Goal: Task Accomplishment & Management: Use online tool/utility

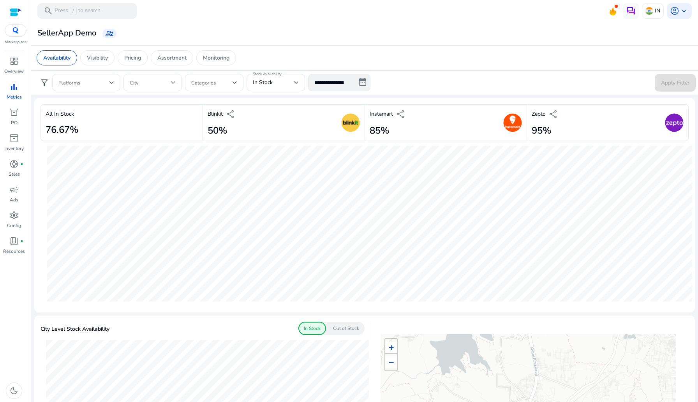
scroll to position [426, 0]
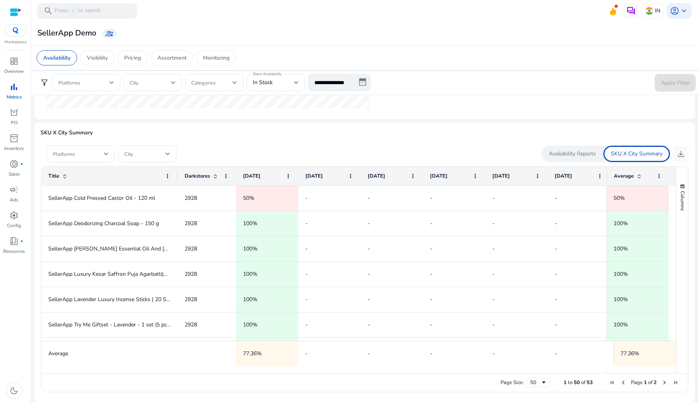
click at [9, 32] on img at bounding box center [16, 30] width 14 height 6
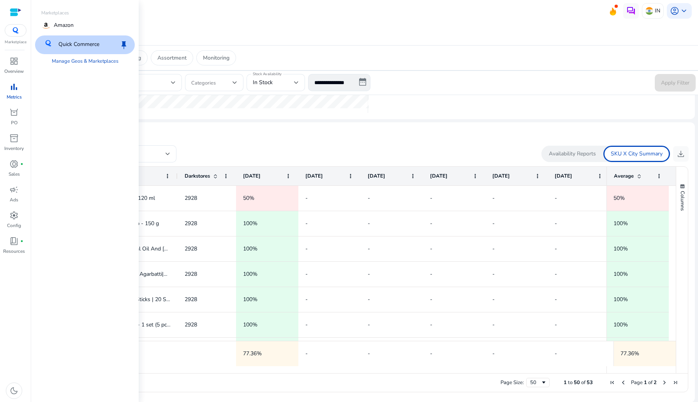
click at [49, 15] on p "Marketplaces" at bounding box center [85, 12] width 100 height 7
click at [54, 29] on p "Amazon" at bounding box center [64, 25] width 20 height 9
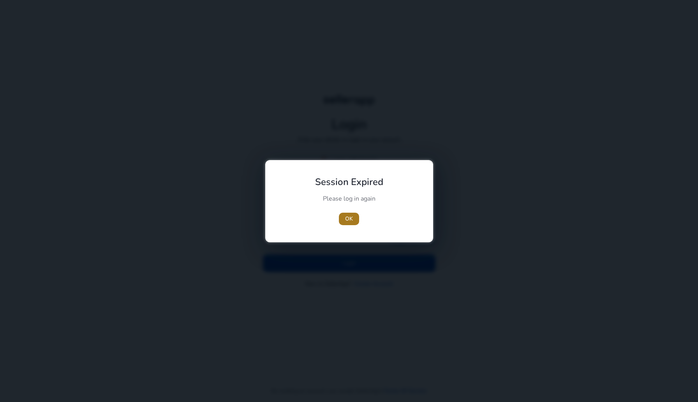
click at [351, 218] on span "OK" at bounding box center [349, 219] width 8 height 8
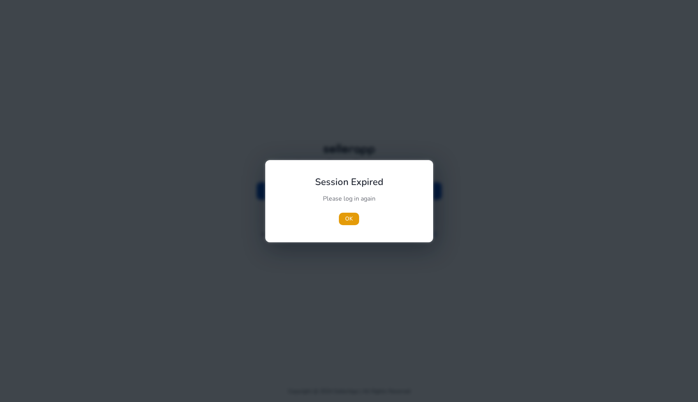
click at [351, 218] on span "OK" at bounding box center [349, 219] width 8 height 8
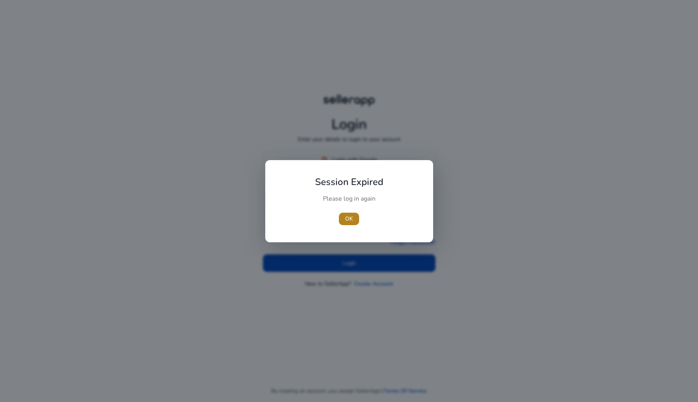
click at [349, 218] on span "OK" at bounding box center [349, 219] width 8 height 8
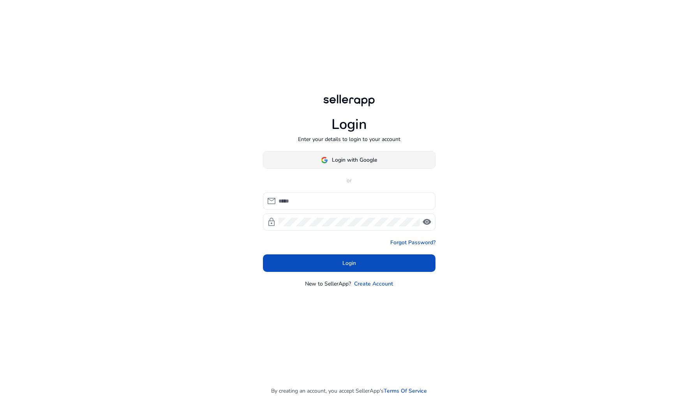
click at [323, 155] on span at bounding box center [349, 160] width 172 height 19
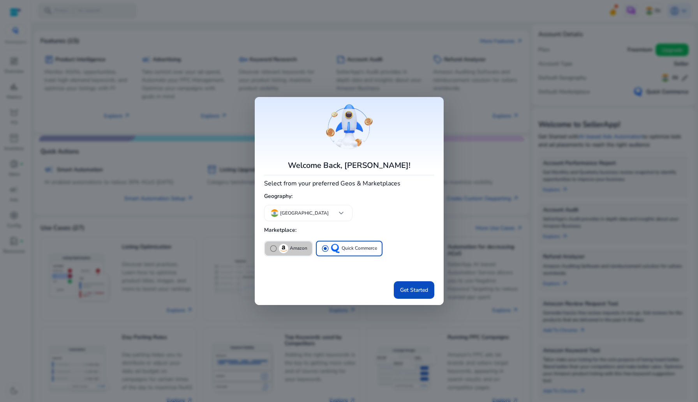
click at [293, 248] on p "Amazon" at bounding box center [299, 248] width 18 height 8
click at [418, 293] on span "Get Started" at bounding box center [414, 290] width 28 height 8
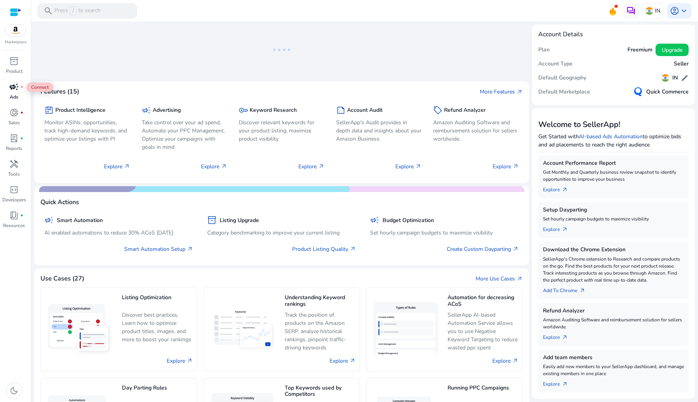
click at [16, 87] on span "campaign" at bounding box center [13, 86] width 9 height 9
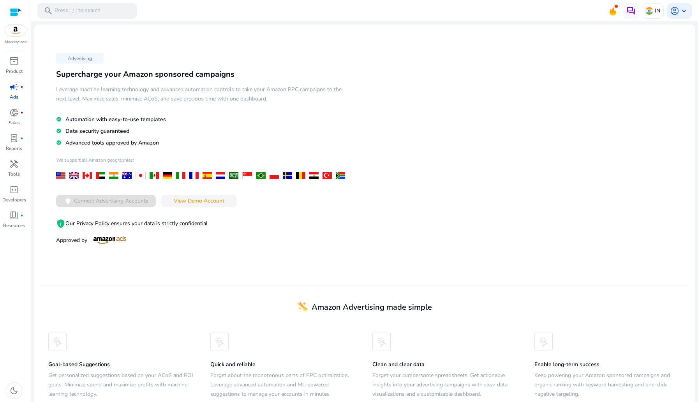
click at [197, 201] on span "View Demo Account" at bounding box center [199, 201] width 51 height 8
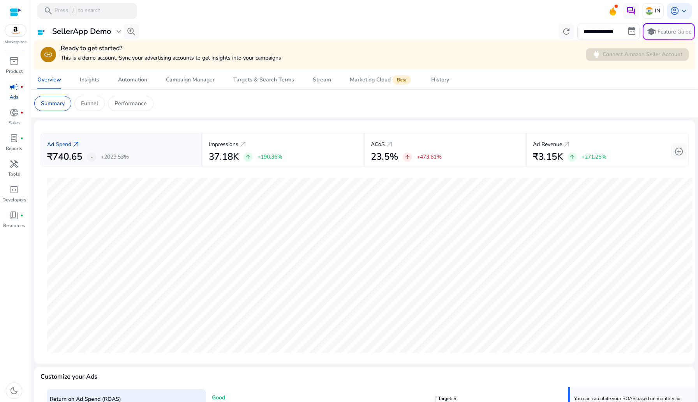
scroll to position [3, 0]
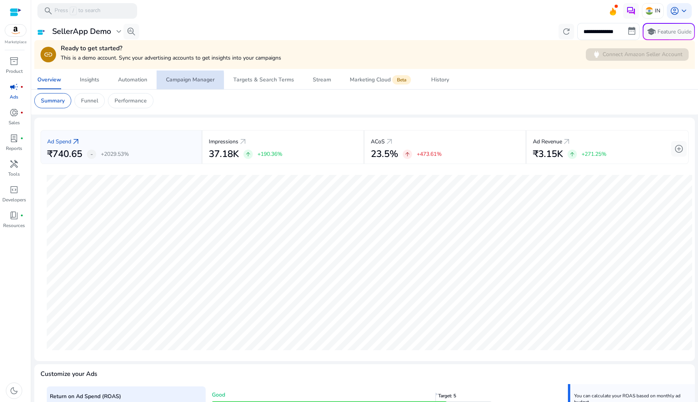
click at [162, 83] on link "Campaign Manager" at bounding box center [190, 80] width 67 height 19
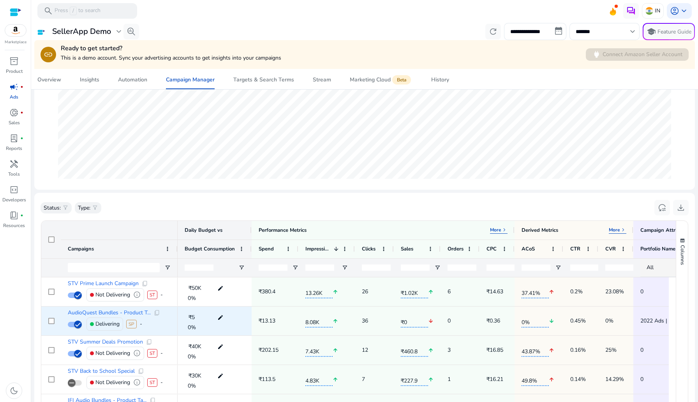
scroll to position [237, 0]
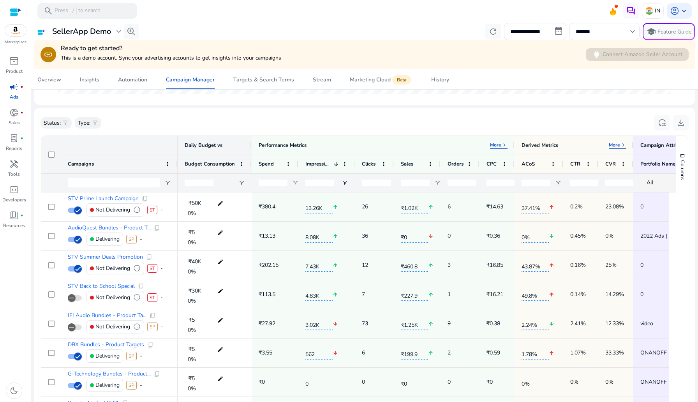
click at [47, 150] on div at bounding box center [50, 154] width 19 height 37
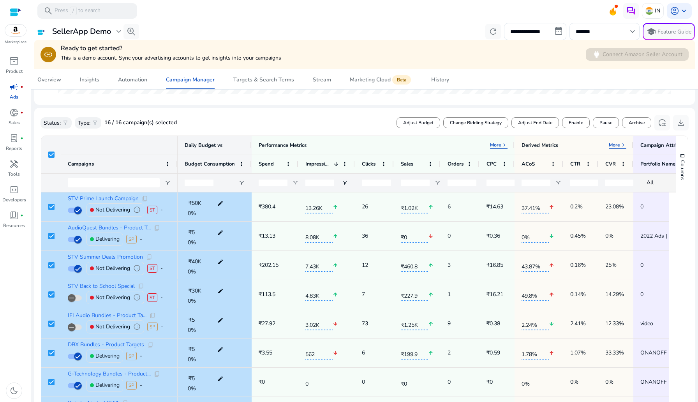
drag, startPoint x: 105, startPoint y: 121, endPoint x: 181, endPoint y: 121, distance: 76.0
click at [181, 121] on div "Status: filter_alt Type: filter_alt 16 / 16 campaign(s) selected Adjust Budget …" at bounding box center [365, 123] width 648 height 18
click at [492, 127] on span at bounding box center [476, 122] width 64 height 19
click at [636, 124] on span "Cancel" at bounding box center [638, 122] width 14 height 7
click at [609, 33] on input "*******" at bounding box center [601, 31] width 50 height 9
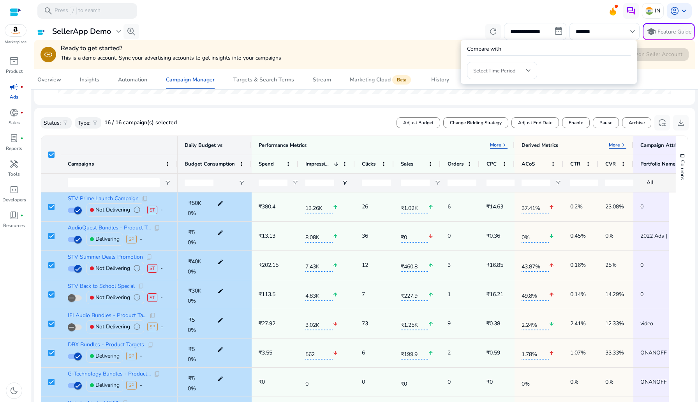
click at [575, 69] on div "Select Time Period" at bounding box center [549, 67] width 164 height 23
click at [573, 93] on div at bounding box center [349, 201] width 698 height 402
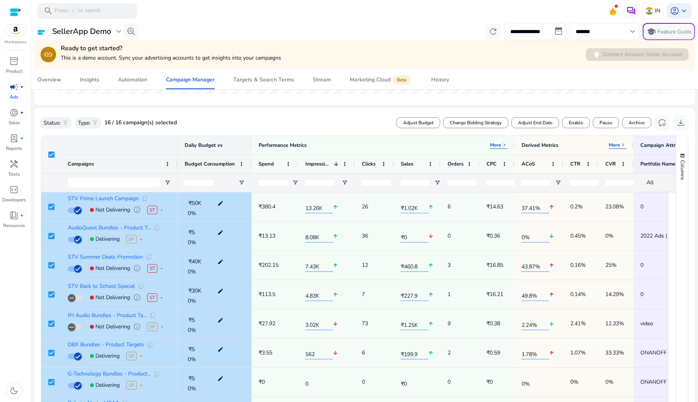
click at [354, 130] on div "Status: filter_alt Type: filter_alt 16 / 16 campaign(s) selected Adjust Budget …" at bounding box center [365, 123] width 648 height 18
click at [543, 132] on ag-grid-angular "Press Space to toggle all rows selection (checked) Drag here to set row groups …" at bounding box center [365, 304] width 660 height 344
click at [539, 130] on span at bounding box center [535, 122] width 47 height 19
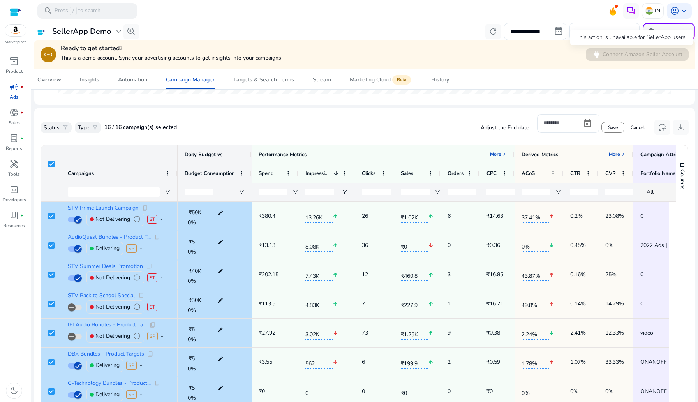
click at [604, 30] on div "This action is unavailable for SellerApp users." at bounding box center [631, 38] width 123 height 16
click at [585, 29] on input "*******" at bounding box center [601, 31] width 50 height 9
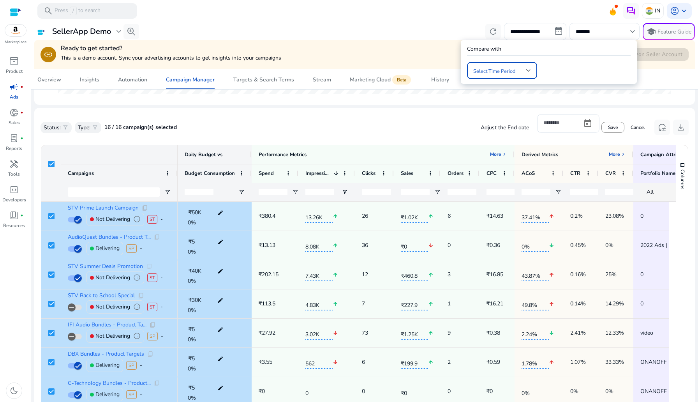
click at [492, 75] on div at bounding box center [502, 70] width 58 height 17
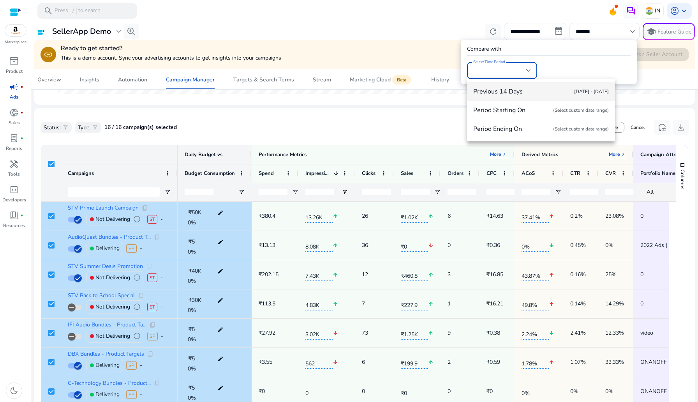
click at [497, 71] on div at bounding box center [349, 201] width 698 height 402
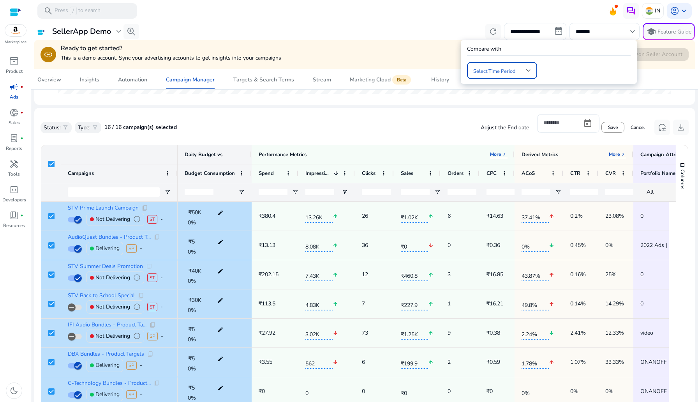
click at [502, 71] on span at bounding box center [499, 70] width 53 height 9
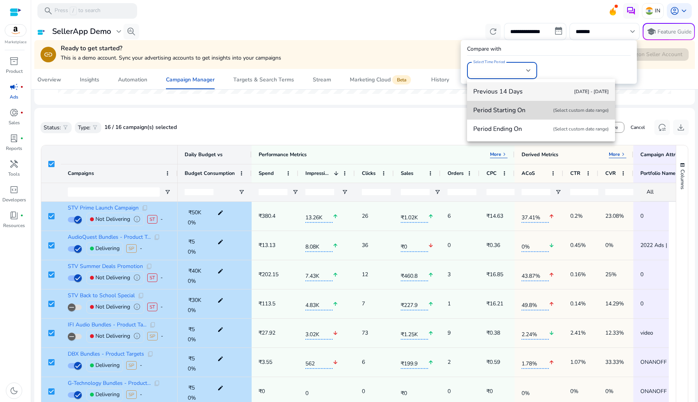
click at [502, 103] on mat-option "Period Starting On (Select custom date range)" at bounding box center [541, 110] width 148 height 19
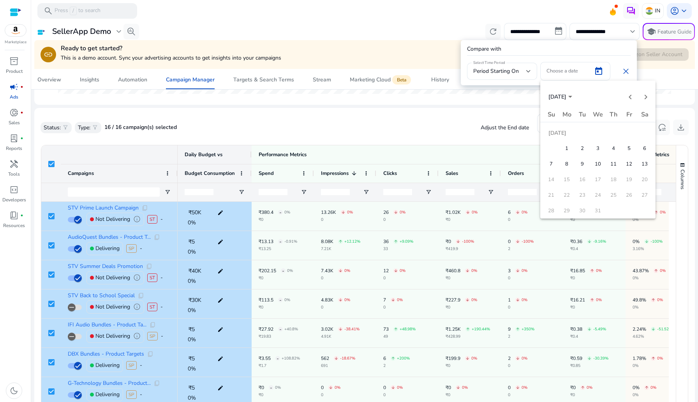
click at [614, 71] on div at bounding box center [349, 201] width 698 height 402
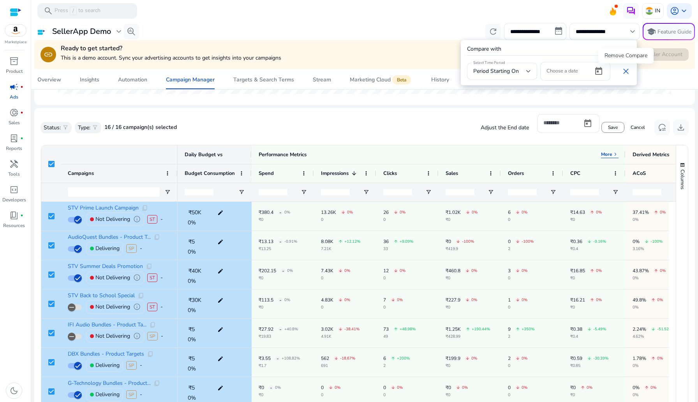
click at [627, 72] on span "close" at bounding box center [625, 71] width 9 height 9
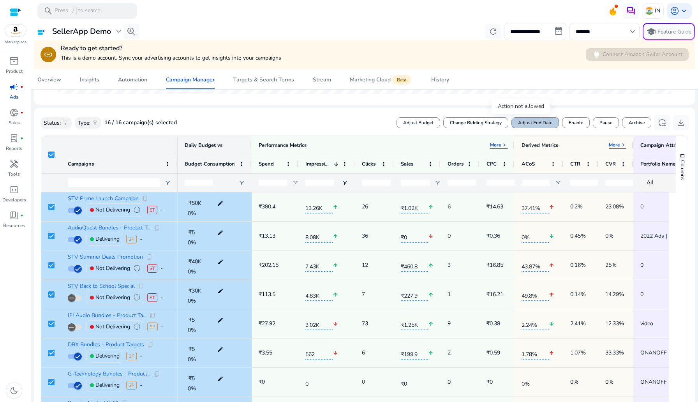
click at [537, 124] on span "Adjust End Date" at bounding box center [535, 122] width 34 height 7
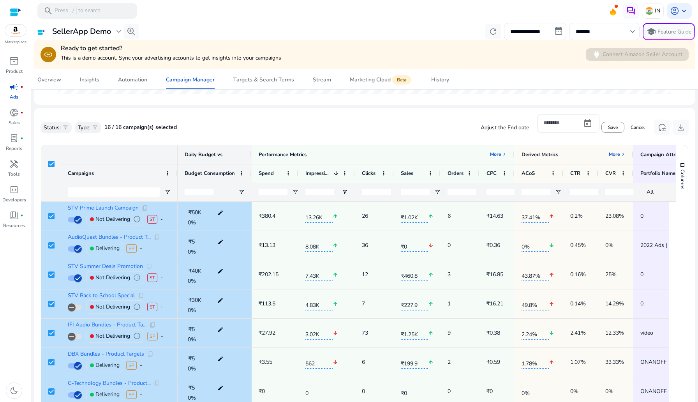
click at [592, 33] on input "*******" at bounding box center [601, 31] width 50 height 9
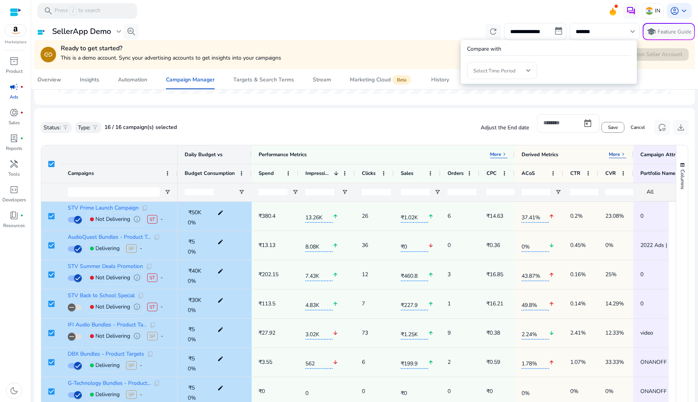
drag, startPoint x: 471, startPoint y: 127, endPoint x: 530, endPoint y: 127, distance: 58.8
click at [530, 127] on div at bounding box center [349, 201] width 698 height 402
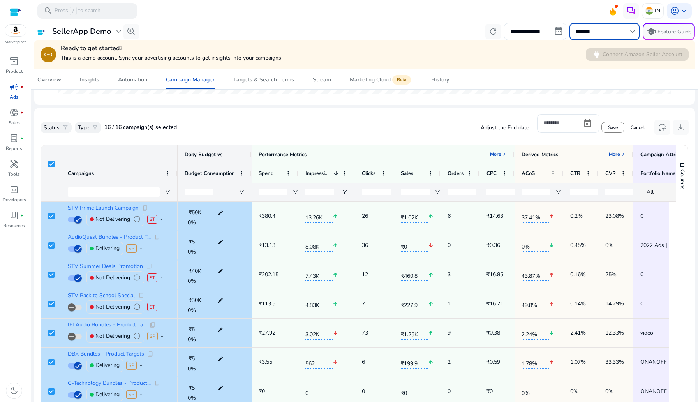
click at [585, 31] on input "*******" at bounding box center [601, 31] width 50 height 9
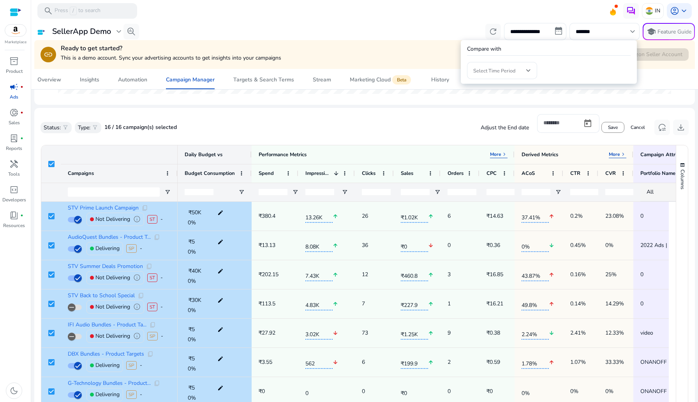
drag, startPoint x: 466, startPoint y: 51, endPoint x: 528, endPoint y: 51, distance: 62.3
click at [528, 51] on div "Compare with Select Time Period" at bounding box center [549, 62] width 176 height 44
click at [506, 66] on div at bounding box center [502, 70] width 58 height 9
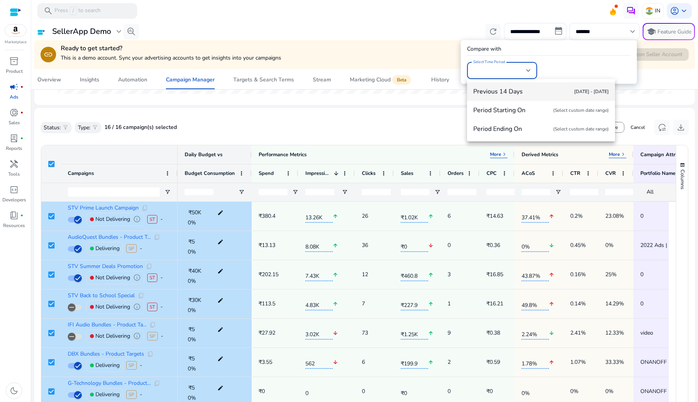
click at [578, 67] on div at bounding box center [349, 201] width 698 height 402
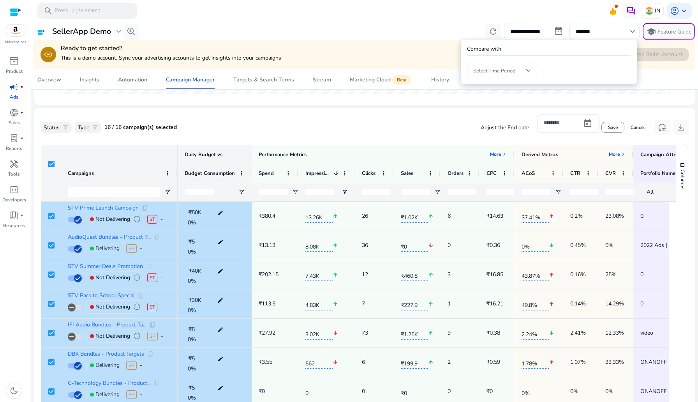
click at [557, 102] on div at bounding box center [349, 201] width 698 height 402
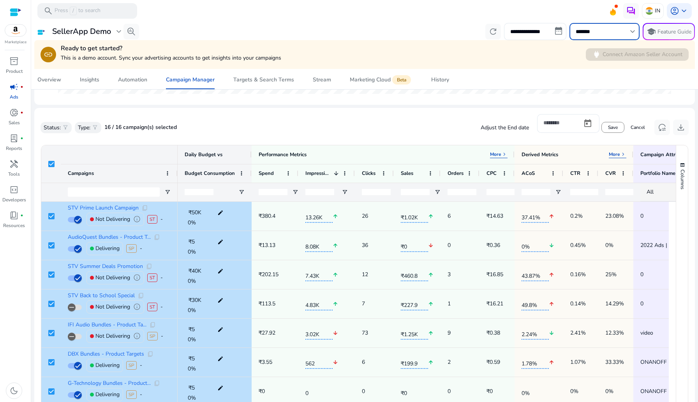
click at [585, 32] on input "*******" at bounding box center [601, 31] width 50 height 9
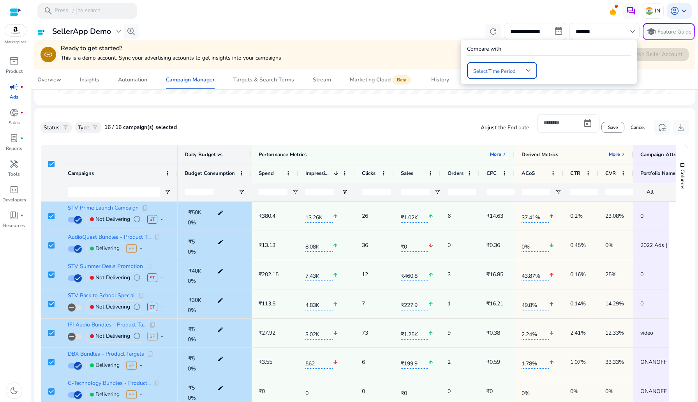
click at [633, 127] on div at bounding box center [349, 201] width 698 height 402
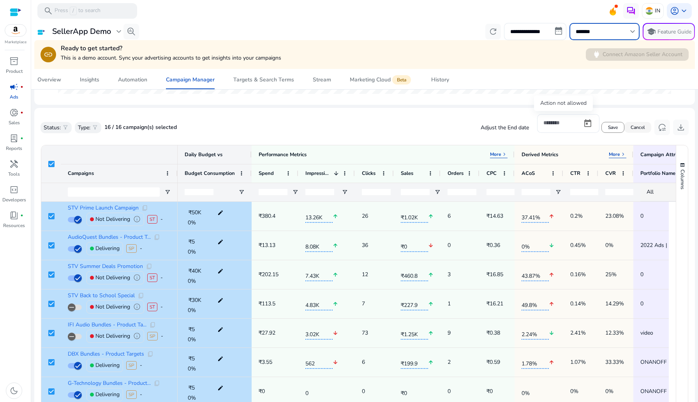
click at [638, 129] on span "Cancel" at bounding box center [638, 127] width 14 height 7
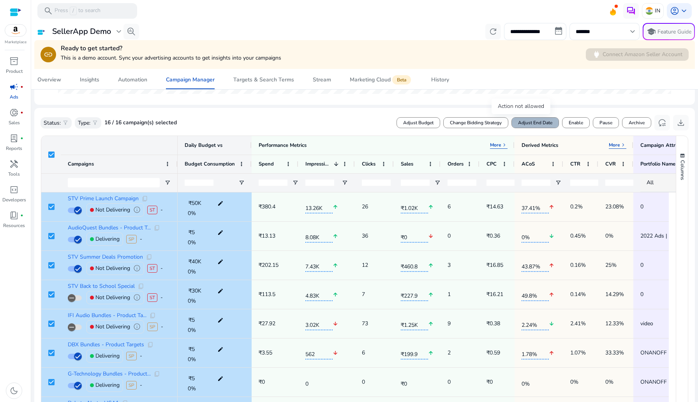
click at [523, 124] on span "Adjust End Date" at bounding box center [535, 122] width 34 height 7
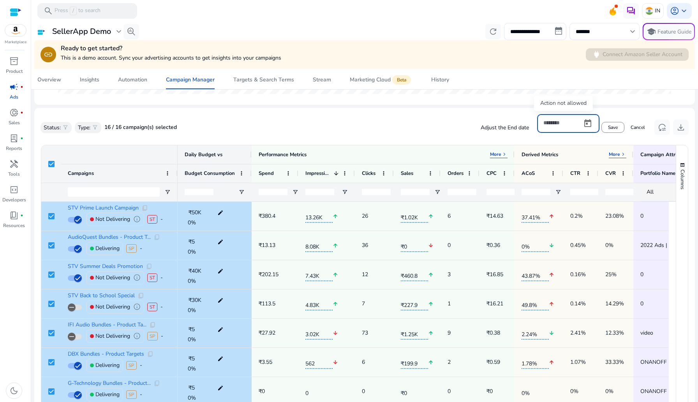
click at [558, 125] on input at bounding box center [559, 122] width 33 height 9
click at [583, 123] on span "Open calendar" at bounding box center [587, 123] width 19 height 19
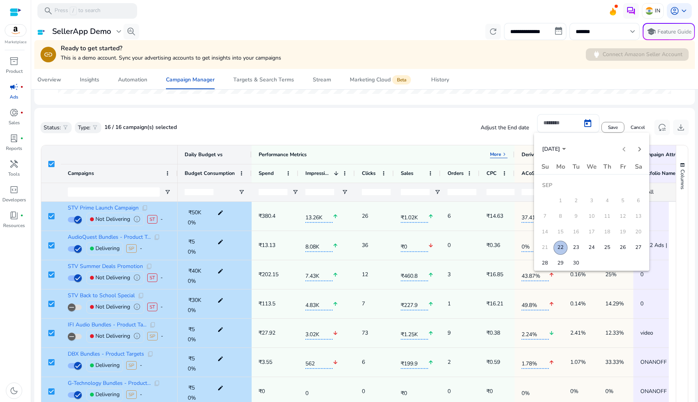
click at [582, 251] on button "23" at bounding box center [576, 248] width 16 height 16
type input "*********"
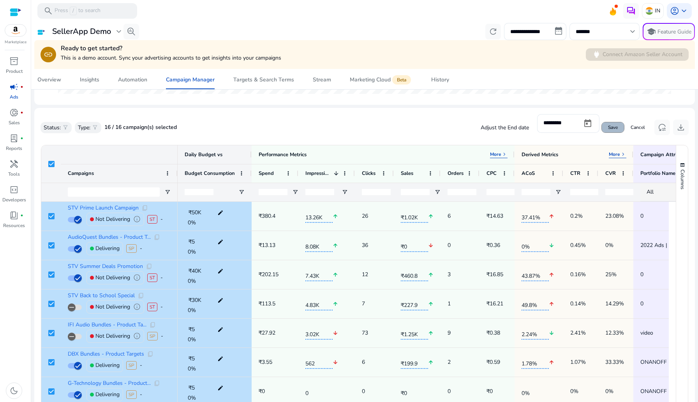
click at [608, 125] on span "Save" at bounding box center [613, 127] width 10 height 7
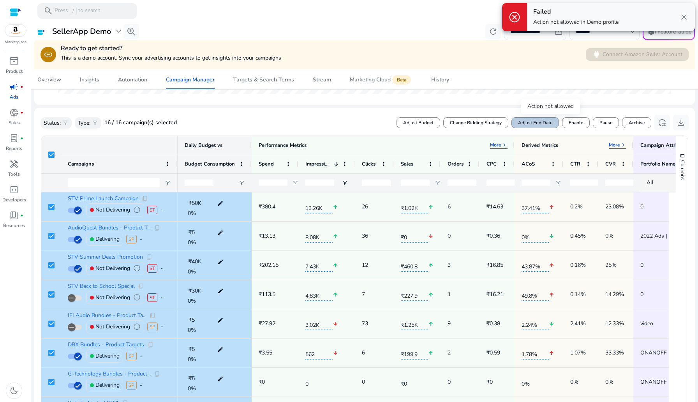
click at [524, 125] on span "Adjust End Date" at bounding box center [535, 122] width 34 height 7
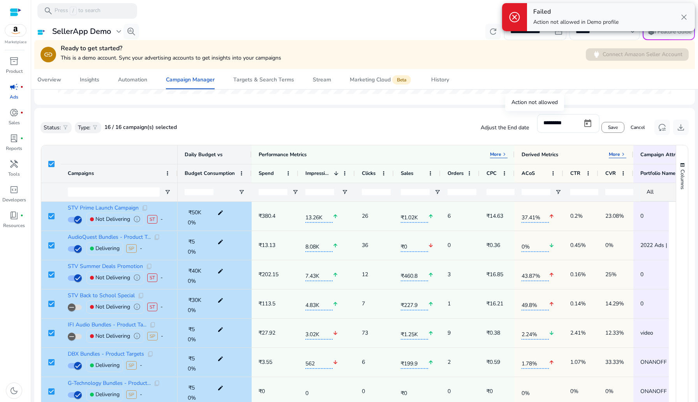
click at [686, 9] on div "Failed Action not allowed in Demo profile close" at bounding box center [611, 17] width 168 height 28
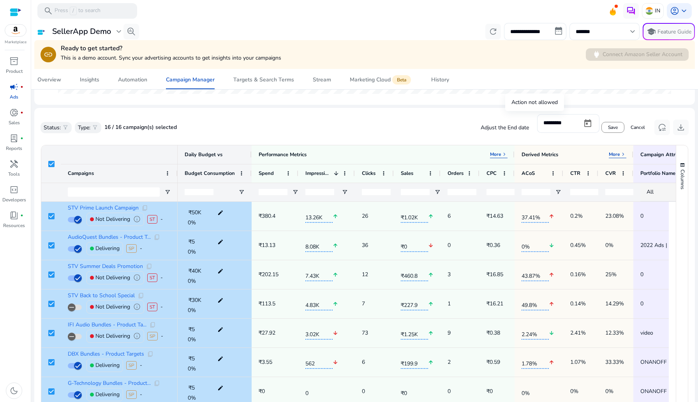
click at [686, 16] on div "account_circle keyboard_arrow_down" at bounding box center [679, 11] width 25 height 16
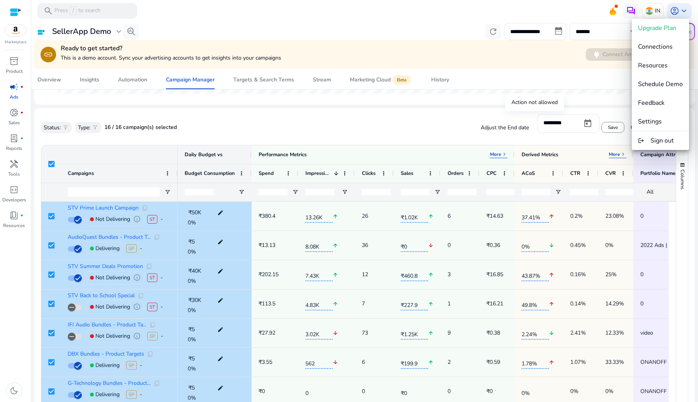
click at [586, 31] on div at bounding box center [349, 201] width 698 height 402
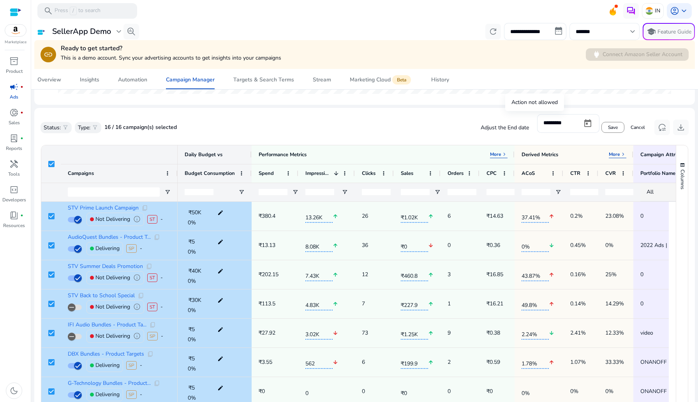
click at [587, 31] on input "*******" at bounding box center [601, 31] width 50 height 9
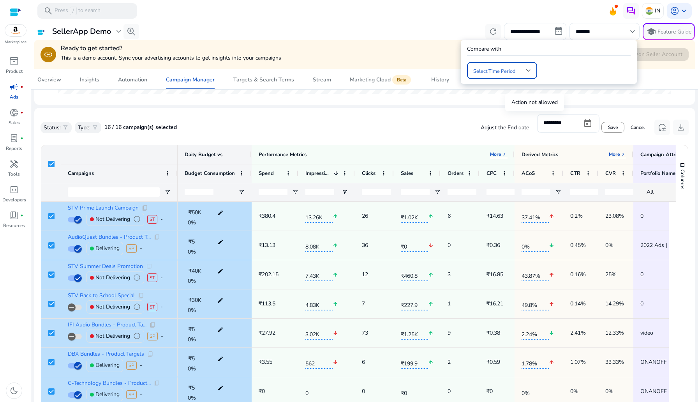
click at [512, 72] on span at bounding box center [499, 70] width 53 height 9
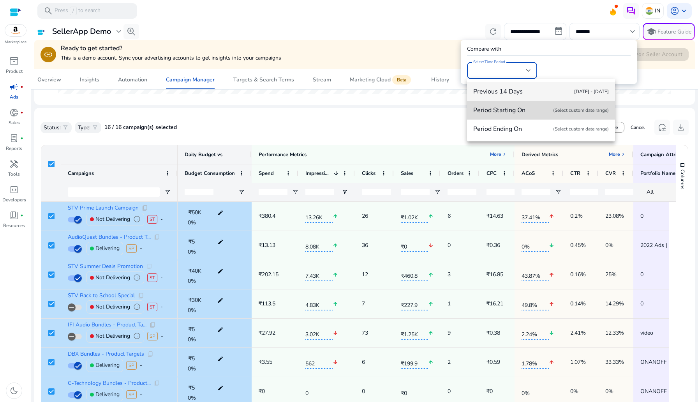
click at [511, 118] on mat-option "Period Starting On (Select custom date range)" at bounding box center [541, 110] width 148 height 19
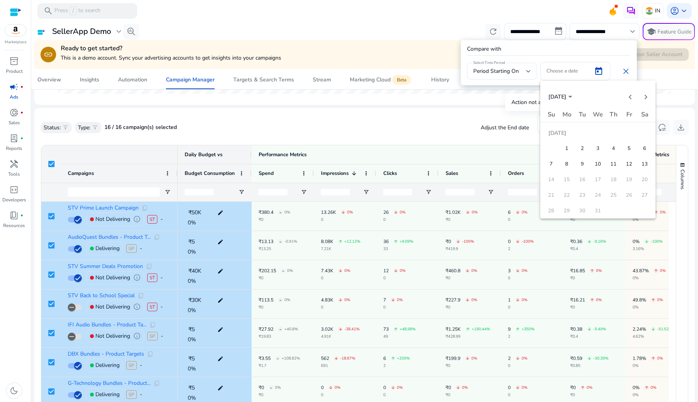
click at [637, 72] on div at bounding box center [349, 201] width 698 height 402
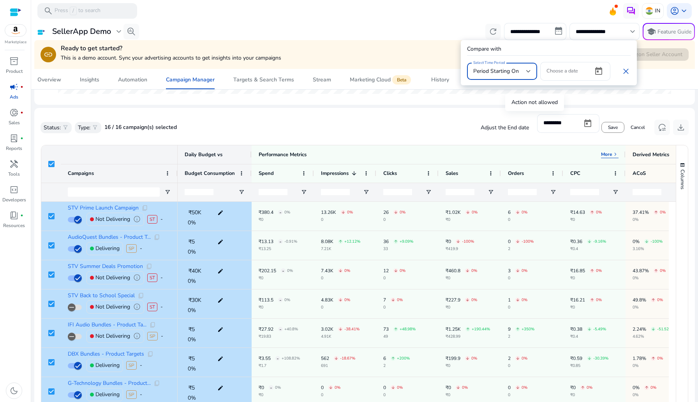
click at [638, 95] on div at bounding box center [349, 201] width 698 height 402
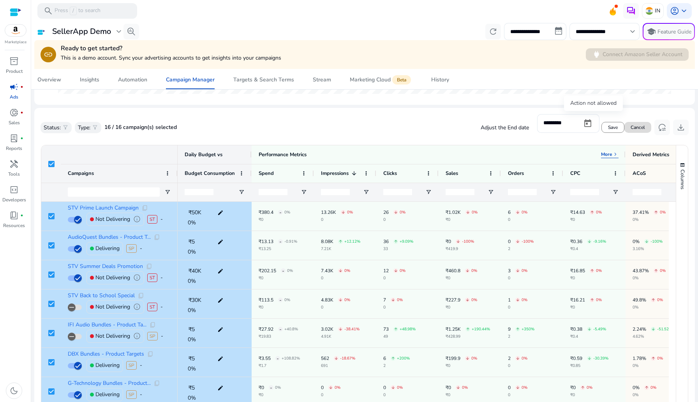
click at [631, 128] on span "Cancel" at bounding box center [638, 127] width 14 height 7
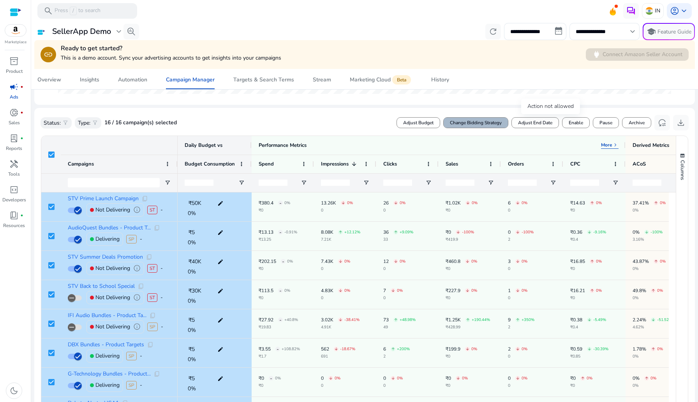
click at [467, 127] on span at bounding box center [476, 122] width 64 height 19
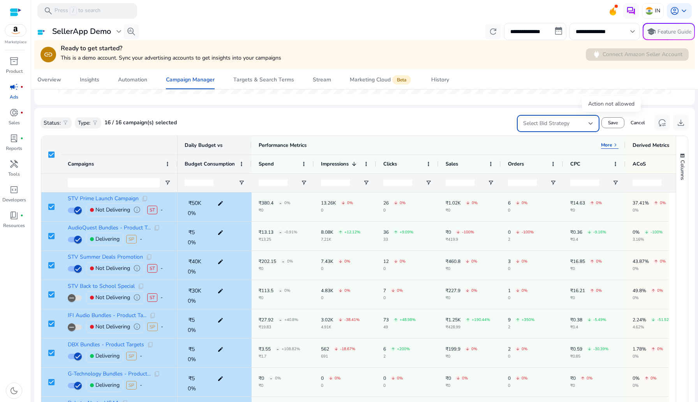
click at [578, 127] on div "Select Bid Strategy" at bounding box center [555, 123] width 65 height 9
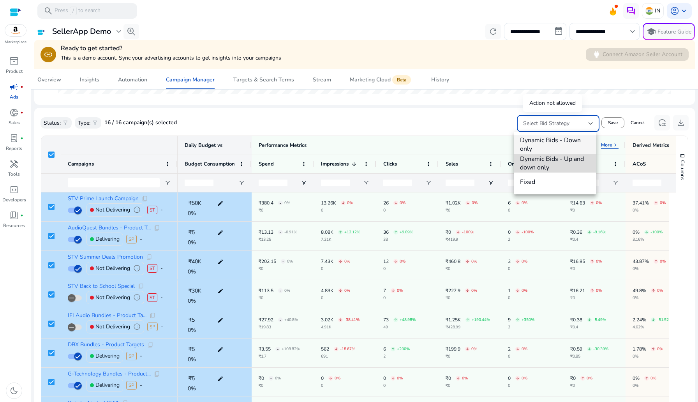
click at [566, 166] on span "Dynamic Bids - Up and down only" at bounding box center [555, 163] width 70 height 17
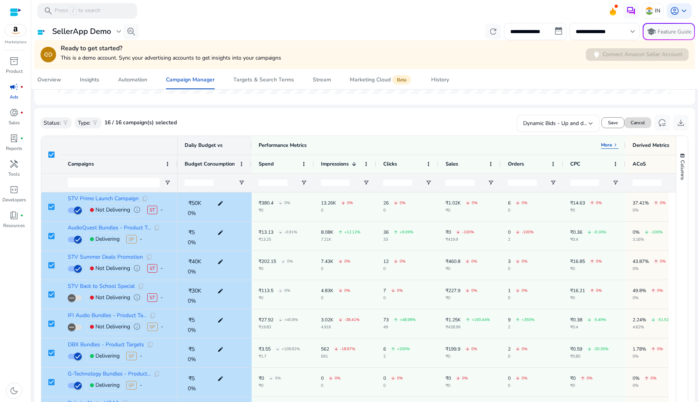
click at [641, 123] on span "Cancel" at bounding box center [638, 122] width 14 height 7
click at [449, 83] on link "History" at bounding box center [440, 80] width 37 height 19
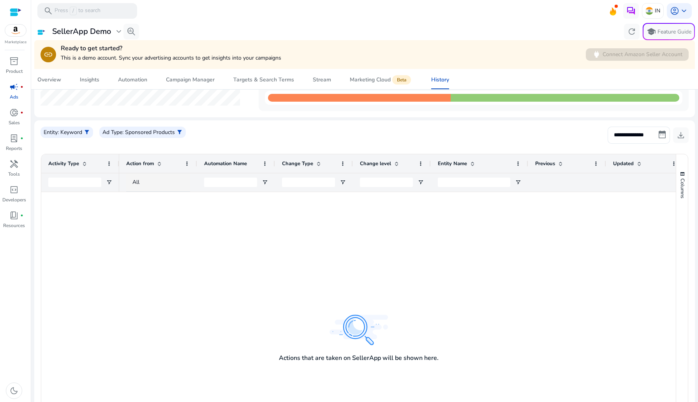
scroll to position [98, 0]
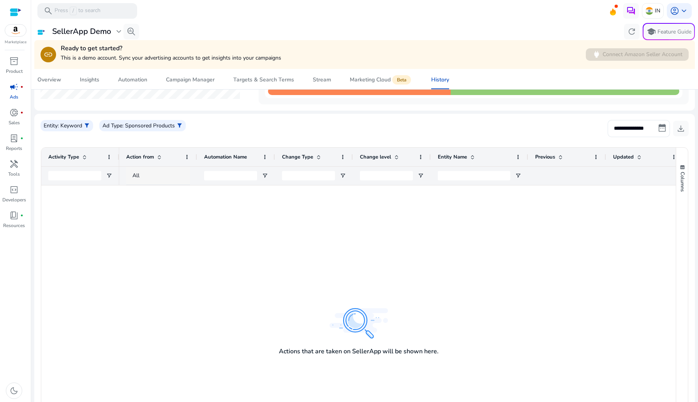
click at [145, 173] on div "All" at bounding box center [164, 175] width 65 height 9
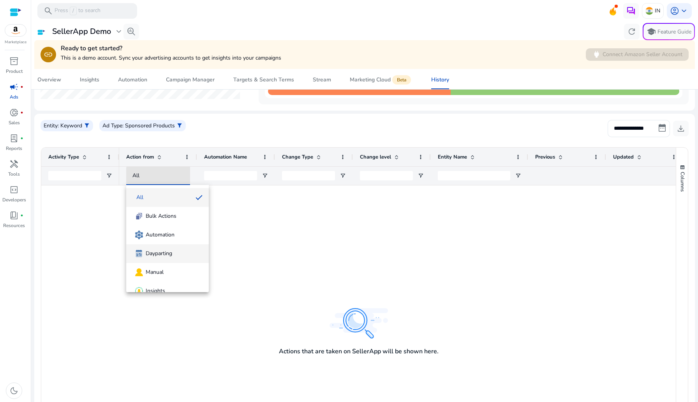
scroll to position [11, 0]
click at [190, 74] on div at bounding box center [349, 201] width 698 height 402
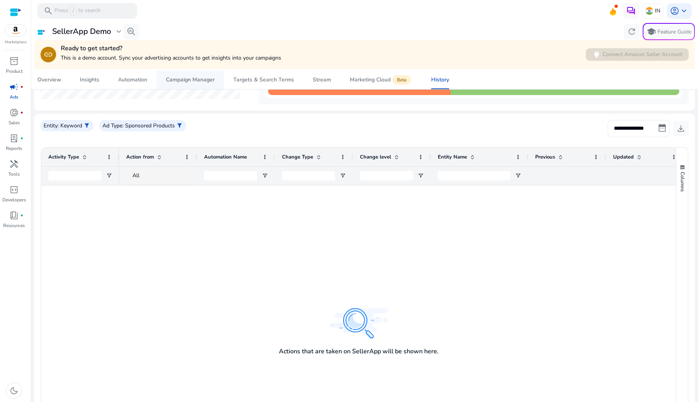
click at [196, 80] on div "Campaign Manager" at bounding box center [190, 79] width 49 height 5
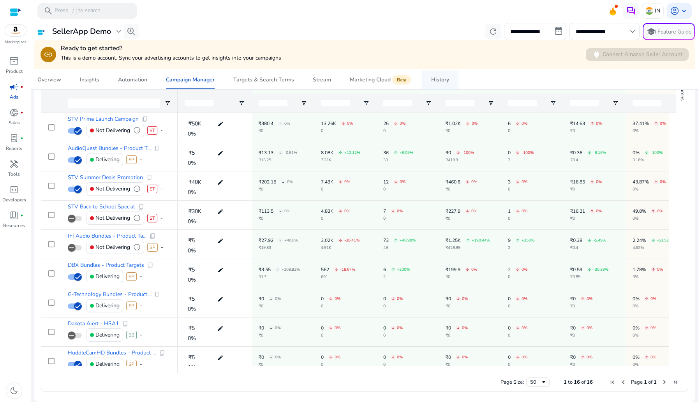
click at [441, 77] on div "History" at bounding box center [440, 79] width 18 height 5
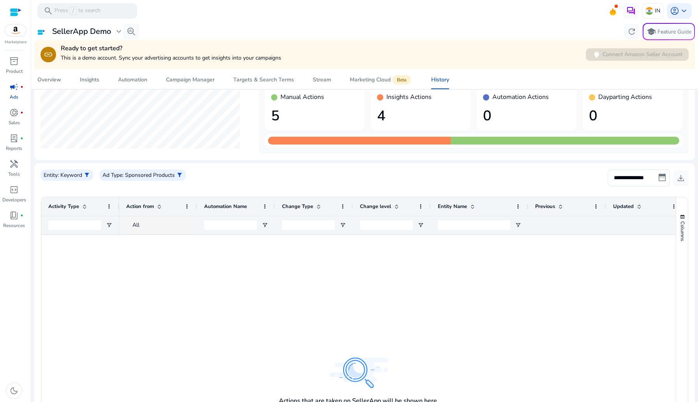
scroll to position [94, 0]
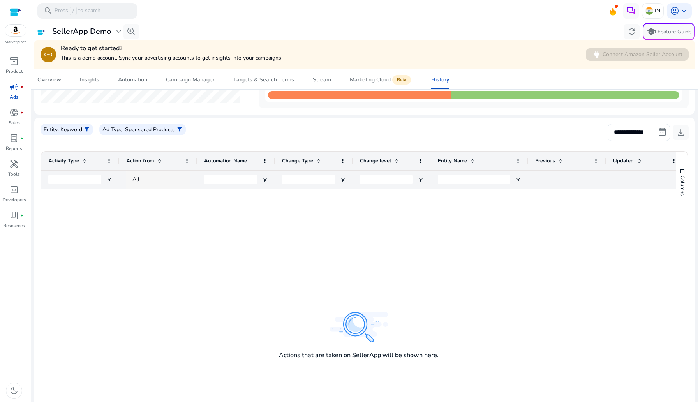
click at [143, 181] on div "All" at bounding box center [164, 179] width 65 height 9
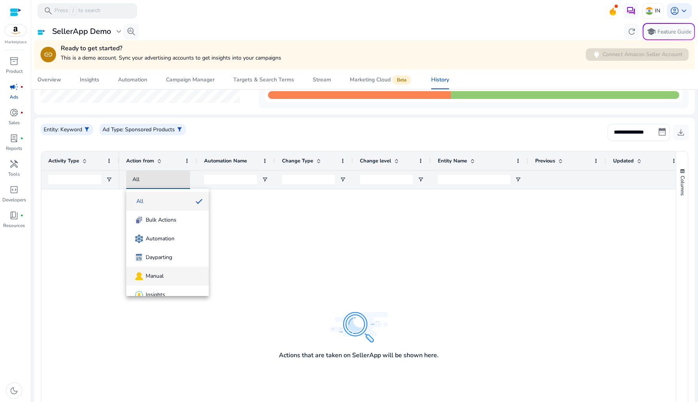
scroll to position [11, 0]
click at [212, 89] on div at bounding box center [349, 201] width 698 height 402
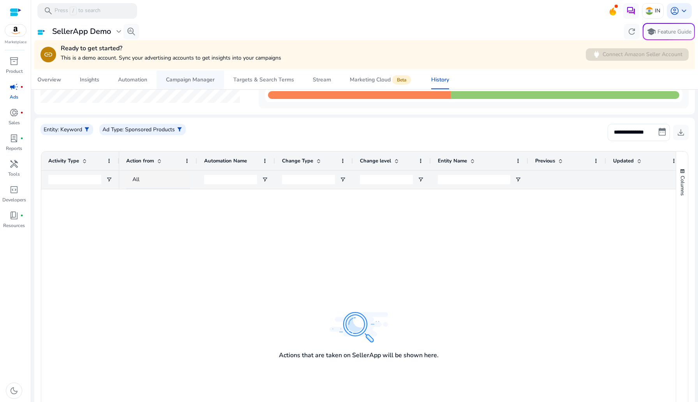
click at [187, 77] on div "Campaign Manager" at bounding box center [190, 79] width 49 height 5
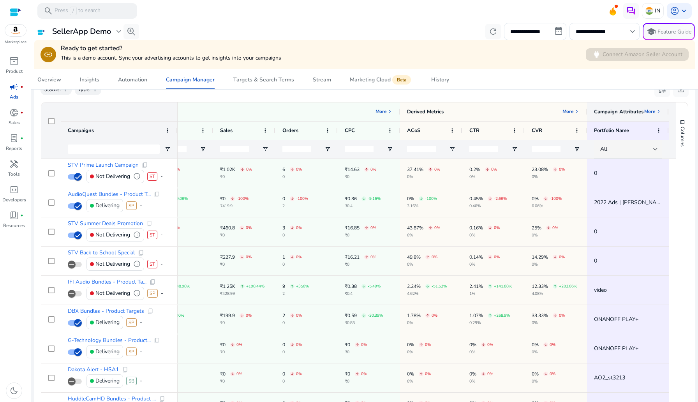
click at [647, 112] on p "More" at bounding box center [649, 111] width 11 height 6
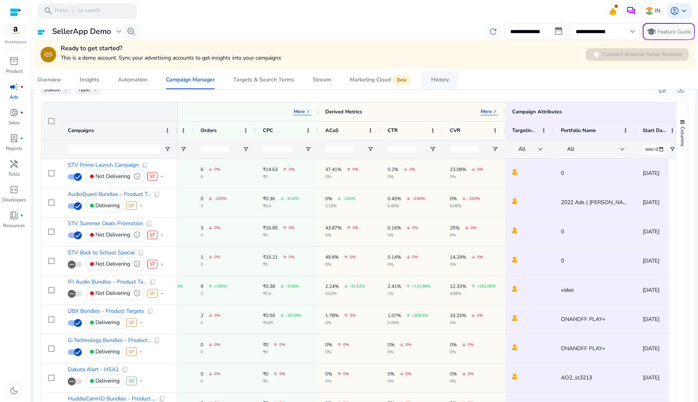
click at [436, 86] on span "History" at bounding box center [440, 80] width 18 height 19
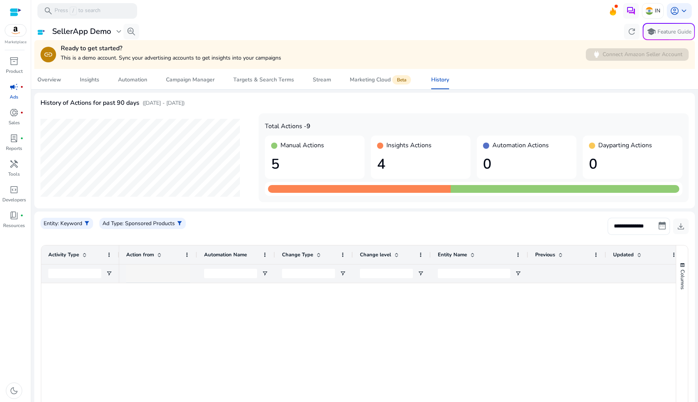
click at [154, 277] on div at bounding box center [164, 273] width 65 height 9
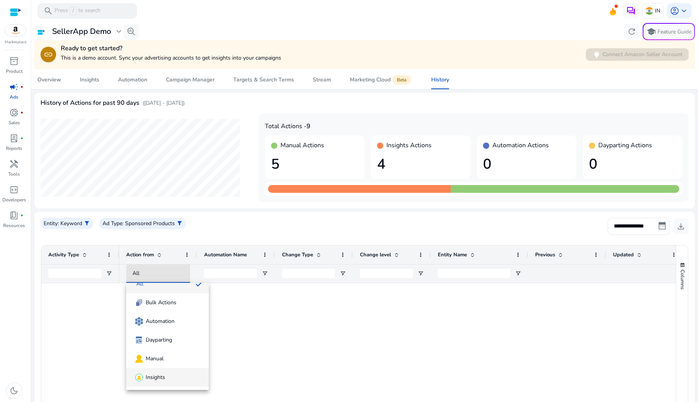
click at [146, 378] on span "Insights" at bounding box center [155, 378] width 19 height 8
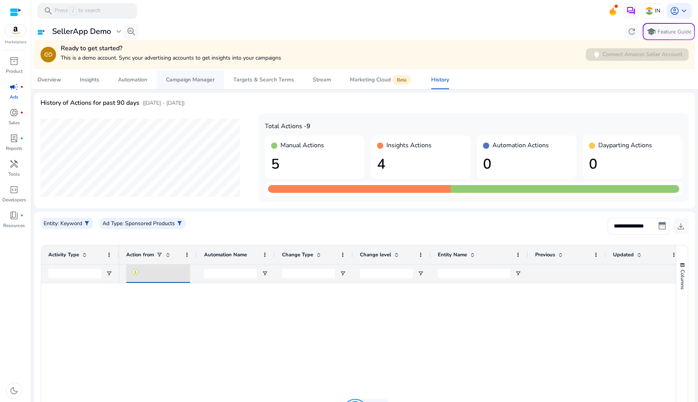
click at [193, 79] on div "Campaign Manager" at bounding box center [190, 79] width 49 height 5
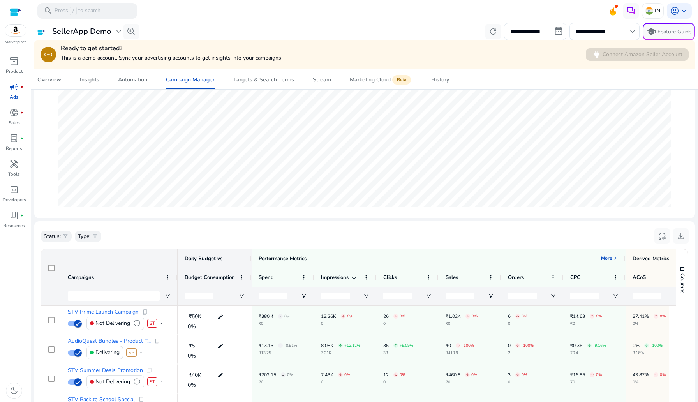
scroll to position [124, 0]
click at [436, 83] on span "History" at bounding box center [440, 80] width 18 height 19
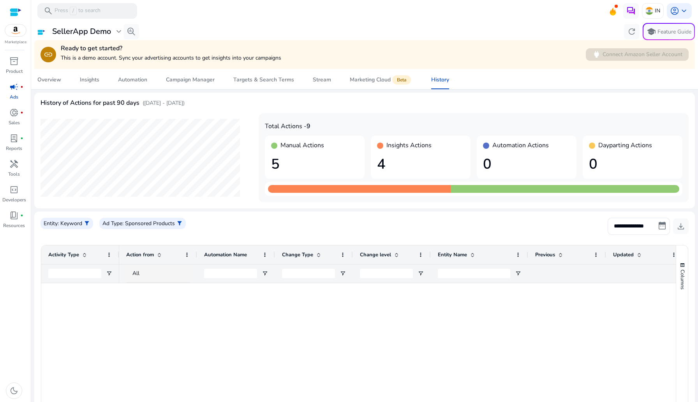
click at [358, 220] on div "**********" at bounding box center [365, 229] width 648 height 23
click at [108, 225] on p "Ad Type" at bounding box center [112, 223] width 20 height 8
click at [236, 219] on div at bounding box center [349, 201] width 698 height 402
click at [197, 81] on div "Campaign Manager" at bounding box center [190, 79] width 49 height 5
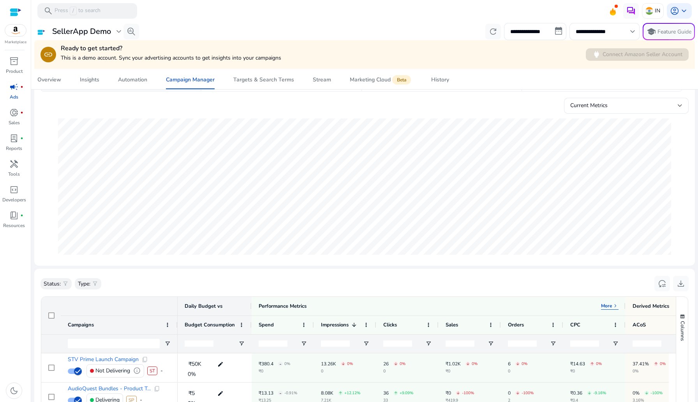
scroll to position [82, 0]
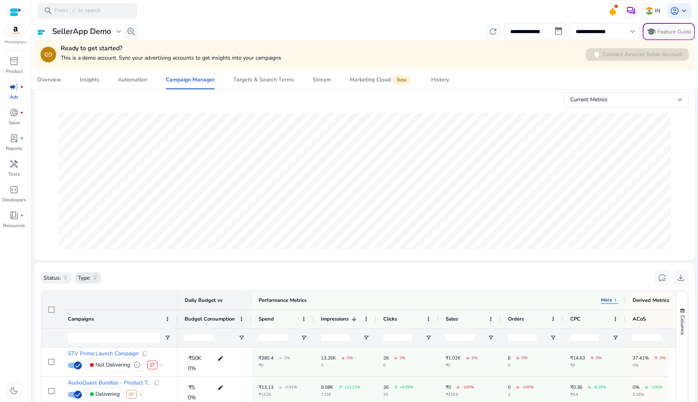
click at [95, 275] on span "filter_alt" at bounding box center [95, 278] width 6 height 6
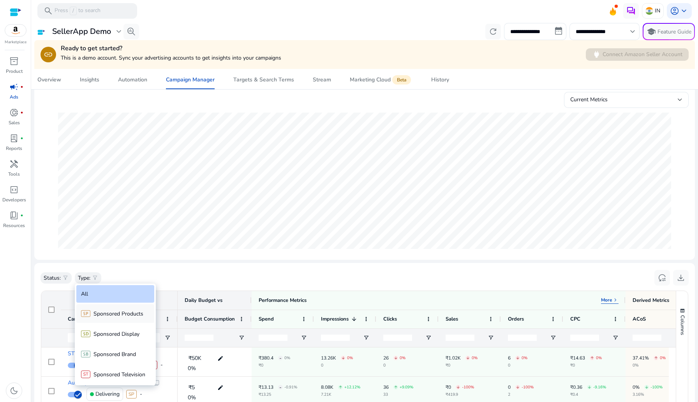
click at [118, 323] on div "Sponsored Products" at bounding box center [115, 313] width 78 height 19
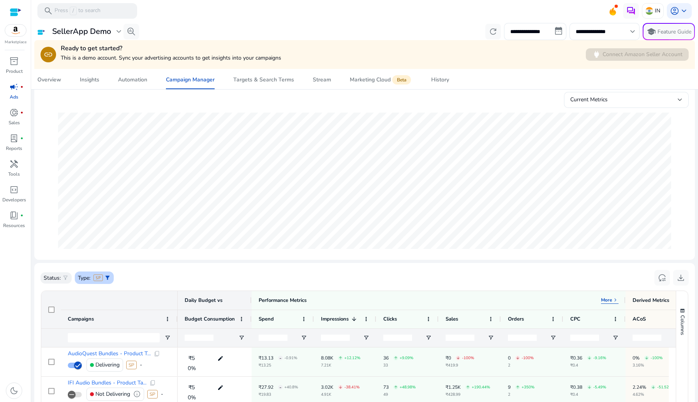
click at [90, 277] on p "Type:" at bounding box center [84, 278] width 12 height 8
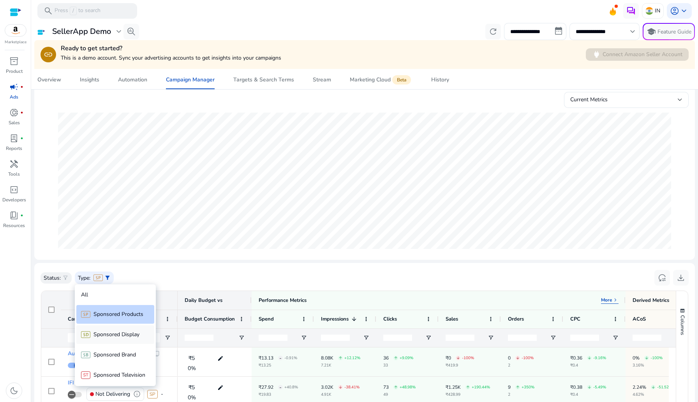
click at [116, 337] on p "Sponsored Display" at bounding box center [116, 334] width 46 height 8
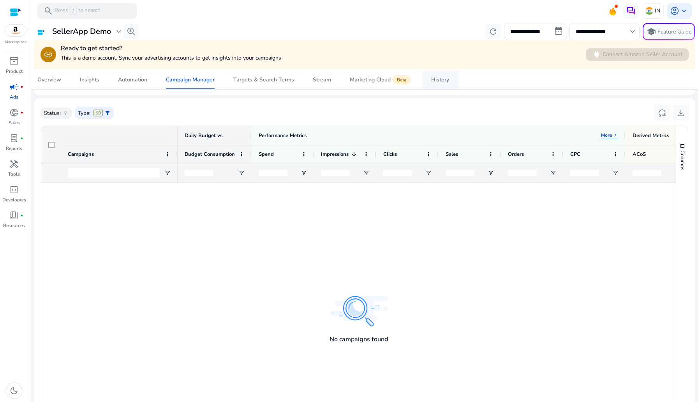
click at [434, 83] on span "History" at bounding box center [440, 80] width 18 height 19
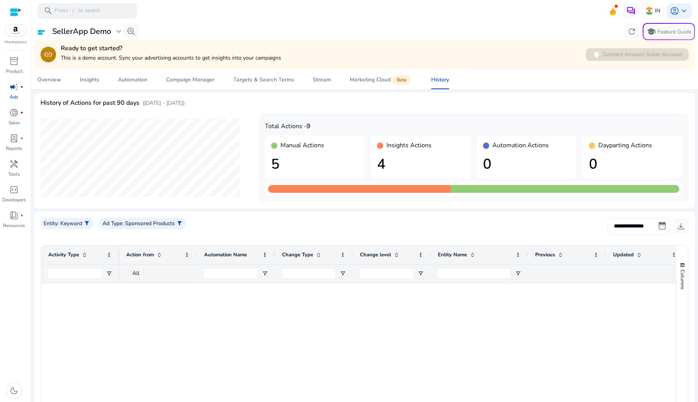
click at [107, 234] on div "Entity : Keyword filter_alt Ad Type : Sponsored Products filter_alt" at bounding box center [120, 226] width 158 height 17
click at [372, 212] on mat-card "**********" at bounding box center [364, 401] width 661 height 379
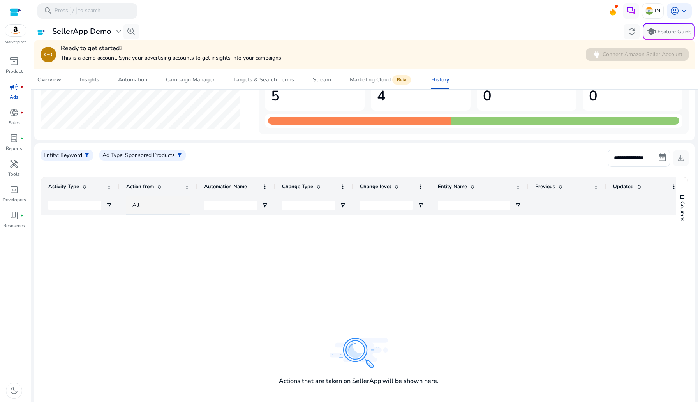
scroll to position [69, 0]
click at [586, 158] on div "**********" at bounding box center [365, 160] width 648 height 23
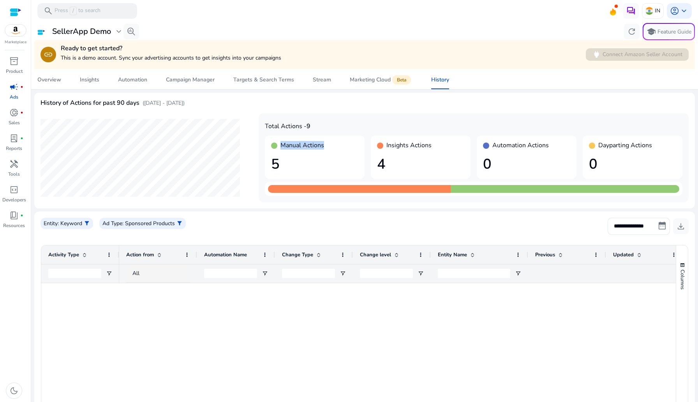
drag, startPoint x: 282, startPoint y: 144, endPoint x: 359, endPoint y: 147, distance: 77.2
click at [359, 147] on div "Manual Actions 5" at bounding box center [315, 157] width 100 height 43
click at [395, 150] on div "Insights Actions 4" at bounding box center [421, 157] width 100 height 43
drag, startPoint x: 282, startPoint y: 147, endPoint x: 320, endPoint y: 147, distance: 38.2
click at [320, 147] on h4 "Manual Actions" at bounding box center [302, 145] width 44 height 7
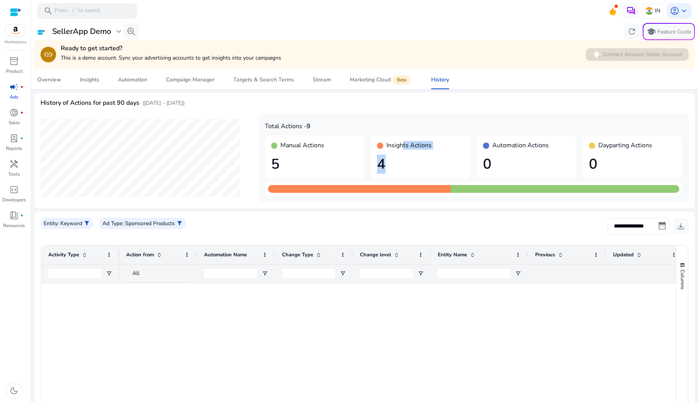
drag, startPoint x: 402, startPoint y: 146, endPoint x: 481, endPoint y: 146, distance: 78.3
click at [481, 146] on div "Manual Actions 5 Insights Actions 4 Automation Actions 0 Dayparting Actions 0" at bounding box center [474, 157] width 418 height 43
drag, startPoint x: 606, startPoint y: 146, endPoint x: 625, endPoint y: 146, distance: 18.7
click at [624, 146] on h4 "Dayparting Actions" at bounding box center [625, 145] width 54 height 7
click at [612, 168] on h1 "0" at bounding box center [632, 164] width 87 height 17
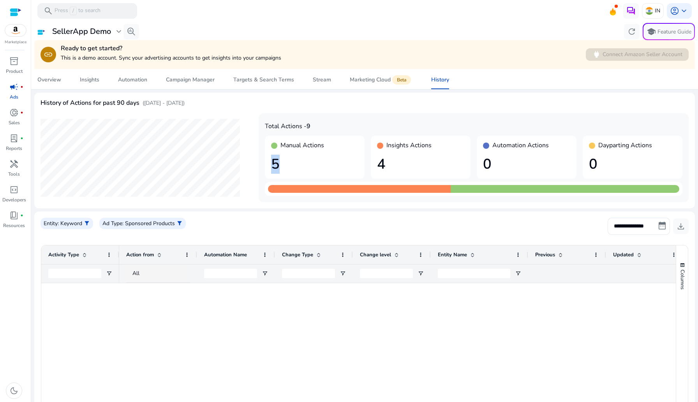
drag, startPoint x: 270, startPoint y: 163, endPoint x: 300, endPoint y: 163, distance: 30.0
click at [300, 163] on div "Manual Actions 5" at bounding box center [315, 157] width 100 height 43
click at [506, 205] on mat-card "History of Actions for past 90 days (Jun 24, 2025 - Sep 22, 2025) Total Actions…" at bounding box center [364, 151] width 661 height 116
click at [384, 186] on div at bounding box center [359, 189] width 183 height 8
drag, startPoint x: 376, startPoint y: 166, endPoint x: 391, endPoint y: 166, distance: 15.2
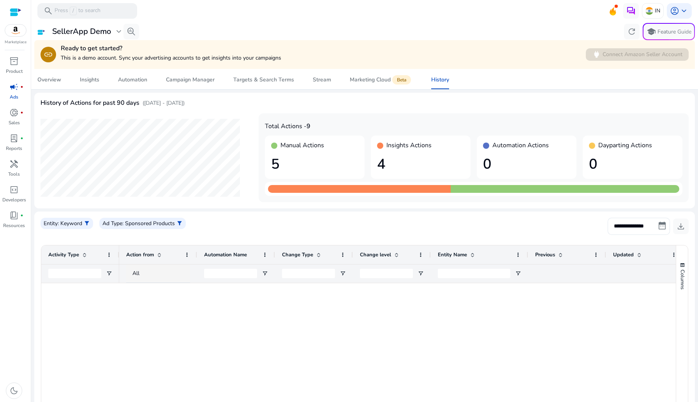
click at [389, 166] on h1 "4" at bounding box center [420, 164] width 87 height 17
click at [366, 177] on div "Manual Actions 5 Insights Actions 4 Automation Actions 0 Dayparting Actions 0" at bounding box center [474, 157] width 418 height 43
drag, startPoint x: 279, startPoint y: 123, endPoint x: 330, endPoint y: 123, distance: 50.3
click at [330, 123] on h4 "Total Actions - 9" at bounding box center [474, 126] width 418 height 7
click at [337, 217] on mat-card "**********" at bounding box center [364, 401] width 661 height 379
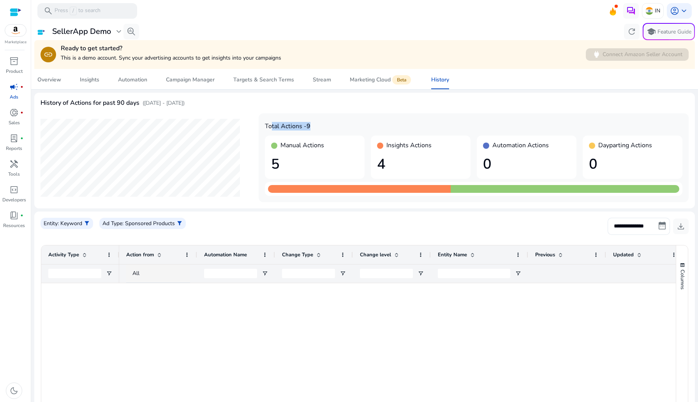
drag, startPoint x: 268, startPoint y: 125, endPoint x: 331, endPoint y: 125, distance: 62.7
click at [331, 125] on h4 "Total Actions - 9" at bounding box center [474, 126] width 418 height 7
click at [247, 157] on div "Total Actions - 9 Manual Actions 5 Insights Actions 4 Automation Actions 0 Dayp…" at bounding box center [365, 157] width 648 height 89
click at [211, 197] on div "Total Actions - 9 Manual Actions 5 Insights Actions 4 Automation Actions 0 Dayp…" at bounding box center [365, 157] width 648 height 89
